Goal: Task Accomplishment & Management: Manage account settings

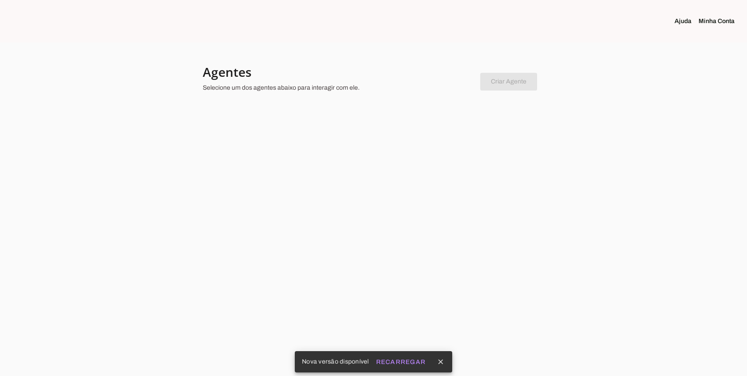
click at [710, 19] on link "Minha Conta" at bounding box center [719, 21] width 43 height 9
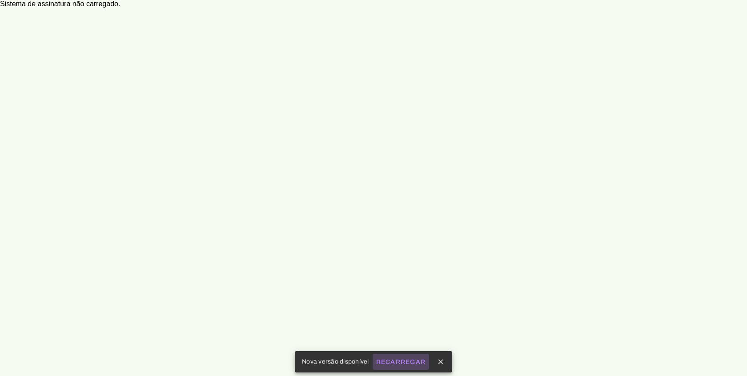
click at [395, 358] on button "Recarregar" at bounding box center [400, 362] width 57 height 16
